Goal: Task Accomplishment & Management: Use online tool/utility

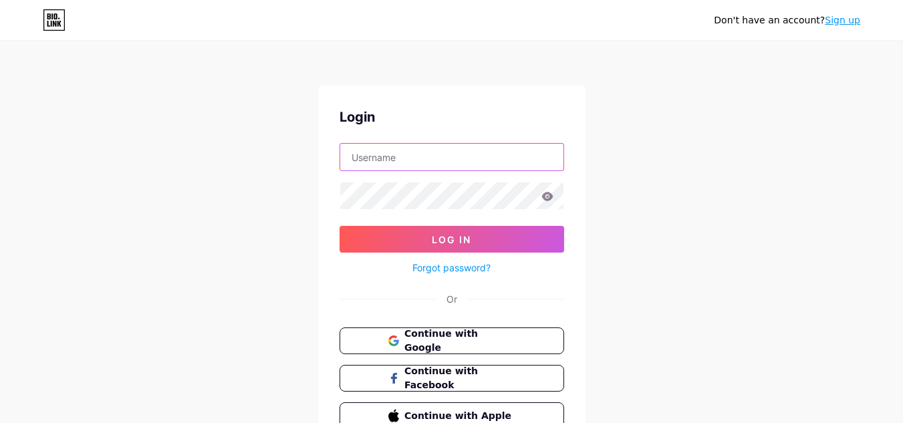
click at [362, 164] on input "text" at bounding box center [451, 157] width 223 height 27
paste input "[EMAIL_ADDRESS][DOMAIN_NAME]"
drag, startPoint x: 427, startPoint y: 158, endPoint x: 683, endPoint y: 166, distance: 256.1
click at [683, 166] on div "Don't have an account? Sign up Login [EMAIL_ADDRESS][DOMAIN_NAME] Log In Forgot…" at bounding box center [451, 246] width 903 height 493
type input "shepherdpremier"
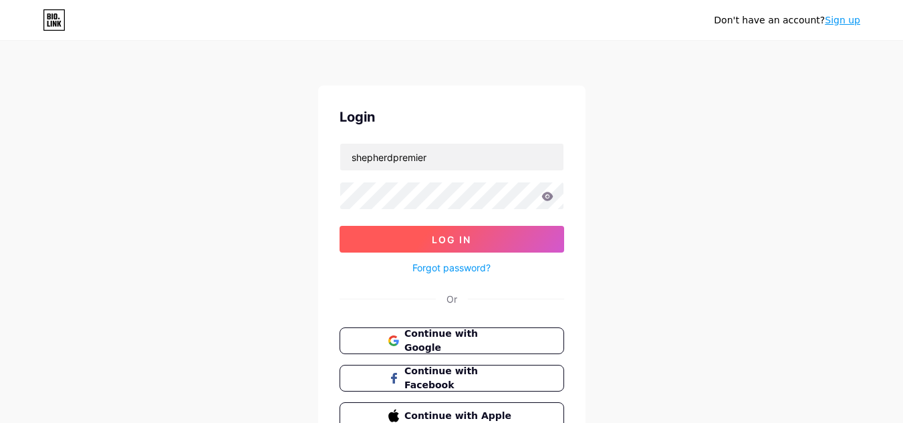
click at [434, 237] on span "Log In" at bounding box center [451, 239] width 39 height 11
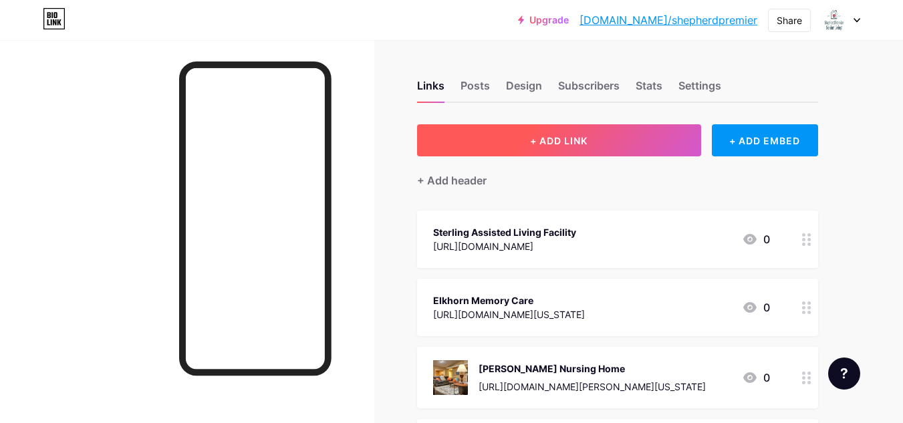
click at [557, 140] on span "+ ADD LINK" at bounding box center [558, 140] width 57 height 11
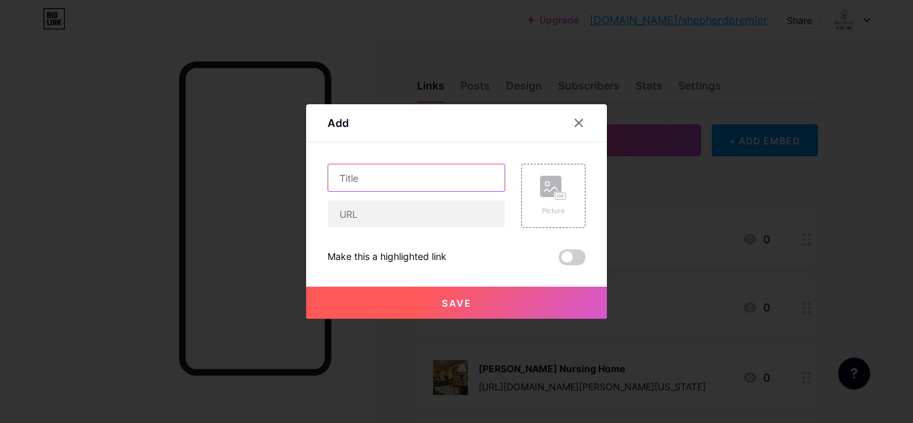
click at [363, 175] on input "text" at bounding box center [416, 177] width 176 height 27
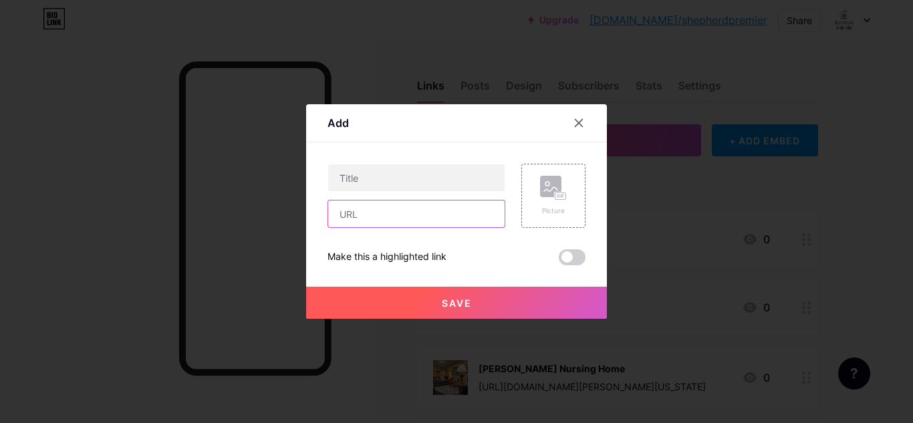
click at [370, 217] on input "text" at bounding box center [416, 213] width 176 height 27
paste input "[URL][DOMAIN_NAME][US_STATE][US_STATE]"
type input "[URL][DOMAIN_NAME][US_STATE][US_STATE]"
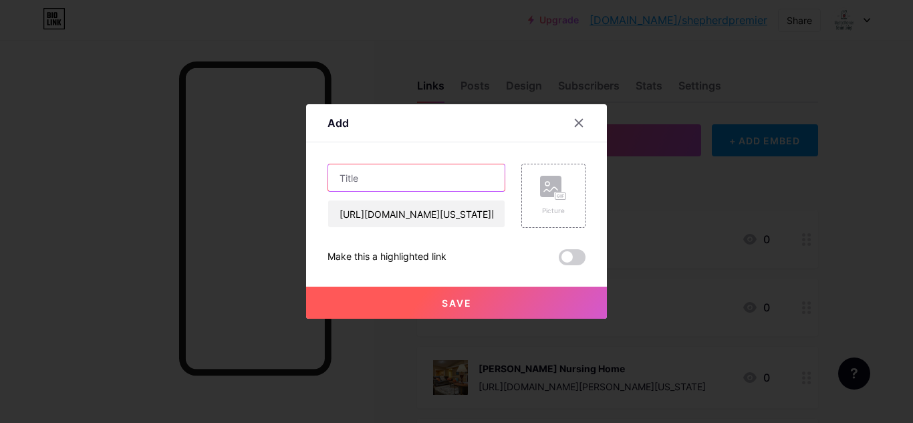
click at [382, 188] on input "text" at bounding box center [416, 177] width 176 height 27
paste input "Assisted Living Facilities in [US_STATE]"
type input "Assisted Living Facilities in [US_STATE]"
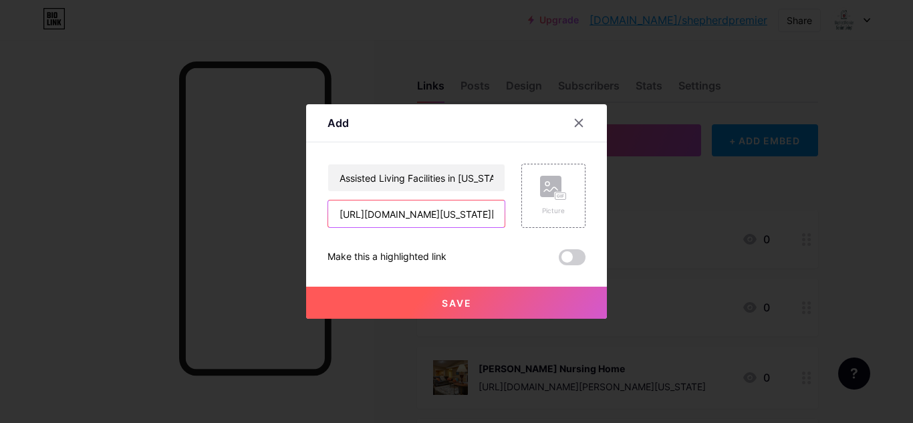
click at [438, 214] on input "[URL][DOMAIN_NAME][US_STATE][US_STATE]" at bounding box center [416, 213] width 176 height 27
click at [553, 190] on rect at bounding box center [550, 186] width 21 height 21
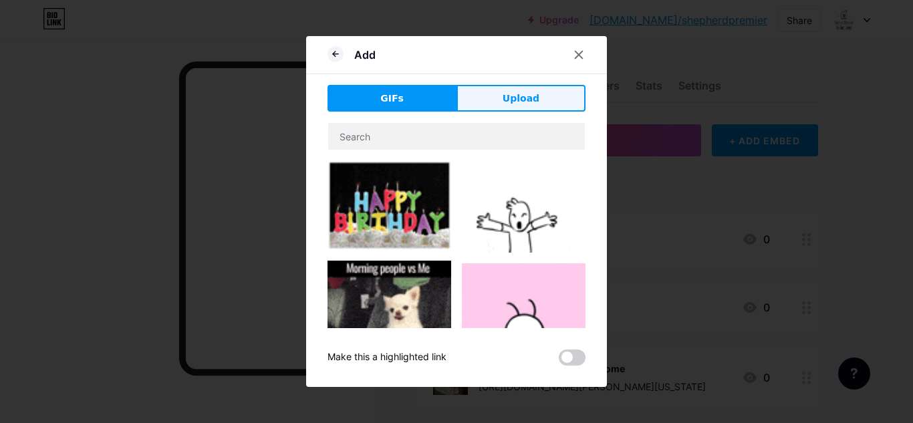
click at [518, 97] on span "Upload" at bounding box center [520, 99] width 37 height 14
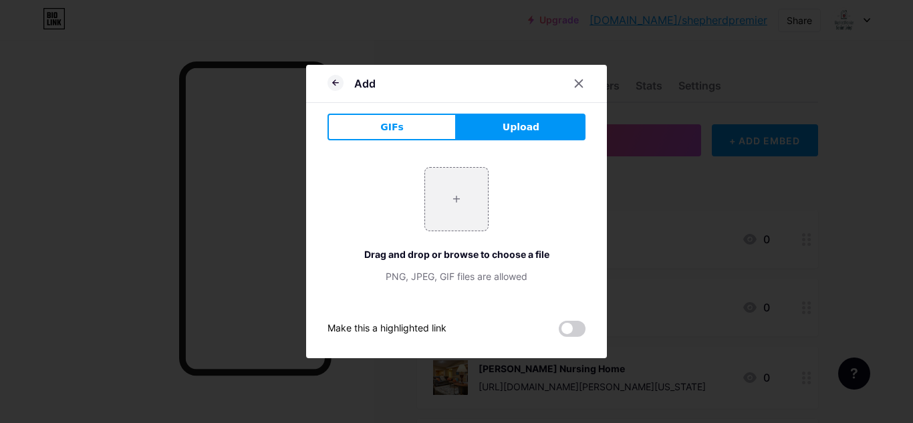
click at [518, 130] on span "Upload" at bounding box center [520, 127] width 37 height 14
click at [463, 194] on input "file" at bounding box center [456, 199] width 63 height 63
type input "C:\fakepath\senior care.jpg"
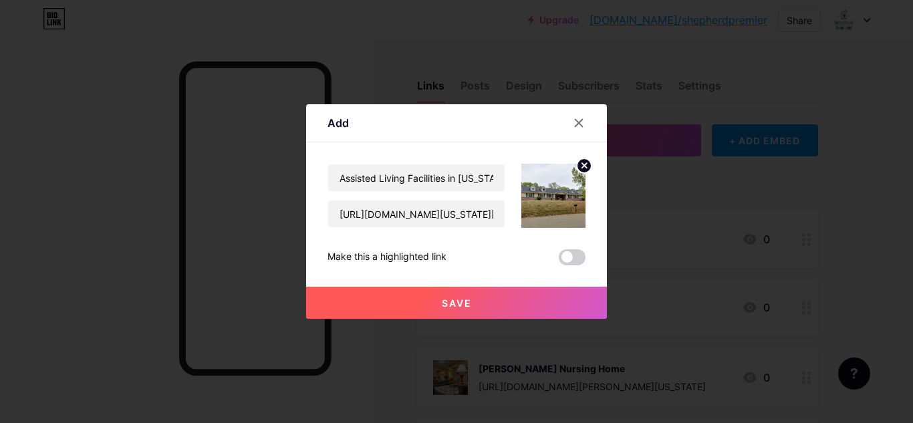
click at [448, 301] on span "Save" at bounding box center [457, 302] width 30 height 11
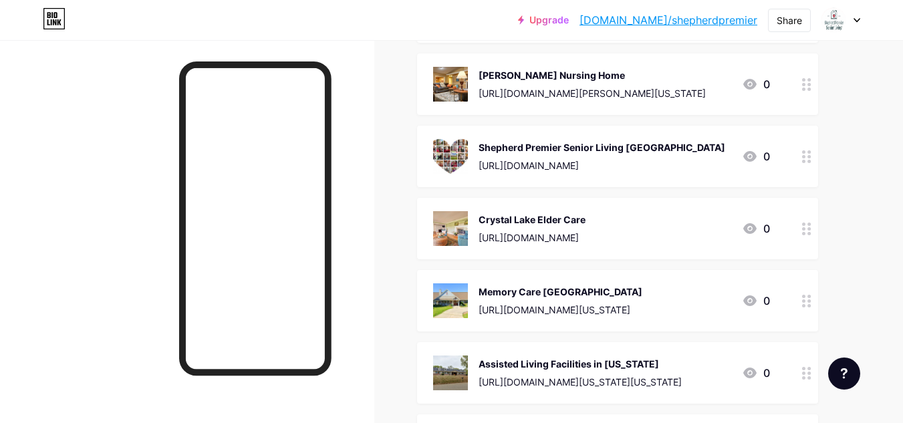
scroll to position [29, 0]
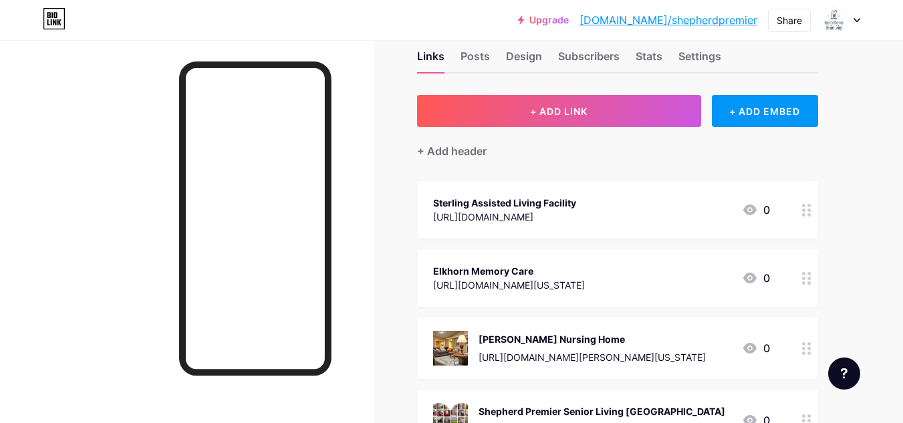
click at [218, 402] on div at bounding box center [255, 262] width 152 height 402
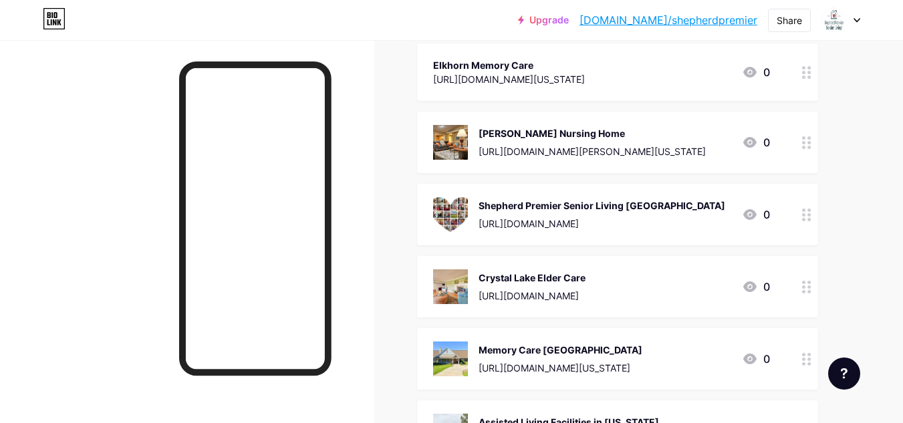
scroll to position [96, 0]
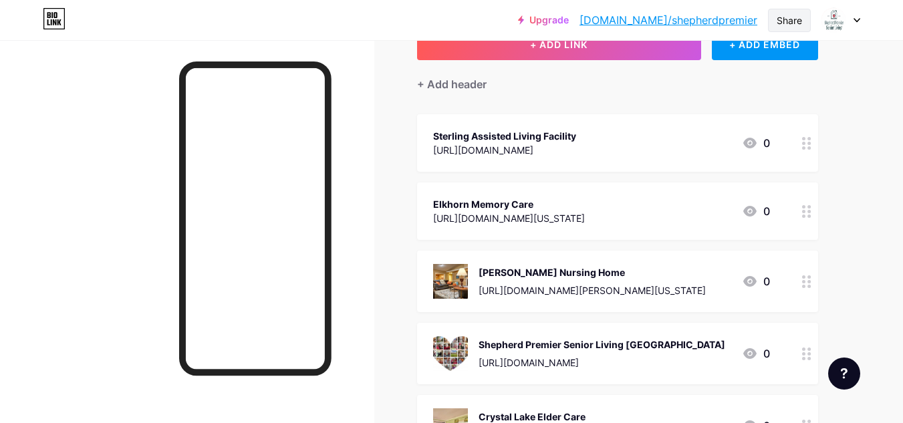
click at [797, 17] on div "Share" at bounding box center [788, 20] width 25 height 14
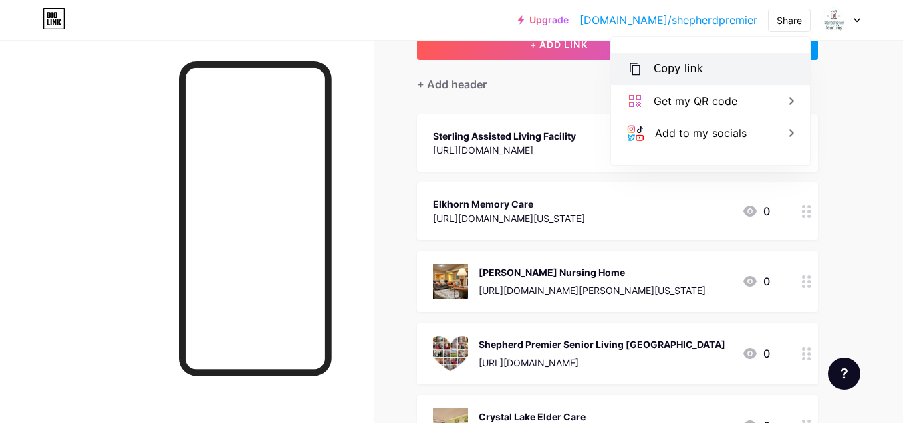
click at [668, 69] on div "Copy link" at bounding box center [678, 69] width 49 height 16
